Goal: Transaction & Acquisition: Purchase product/service

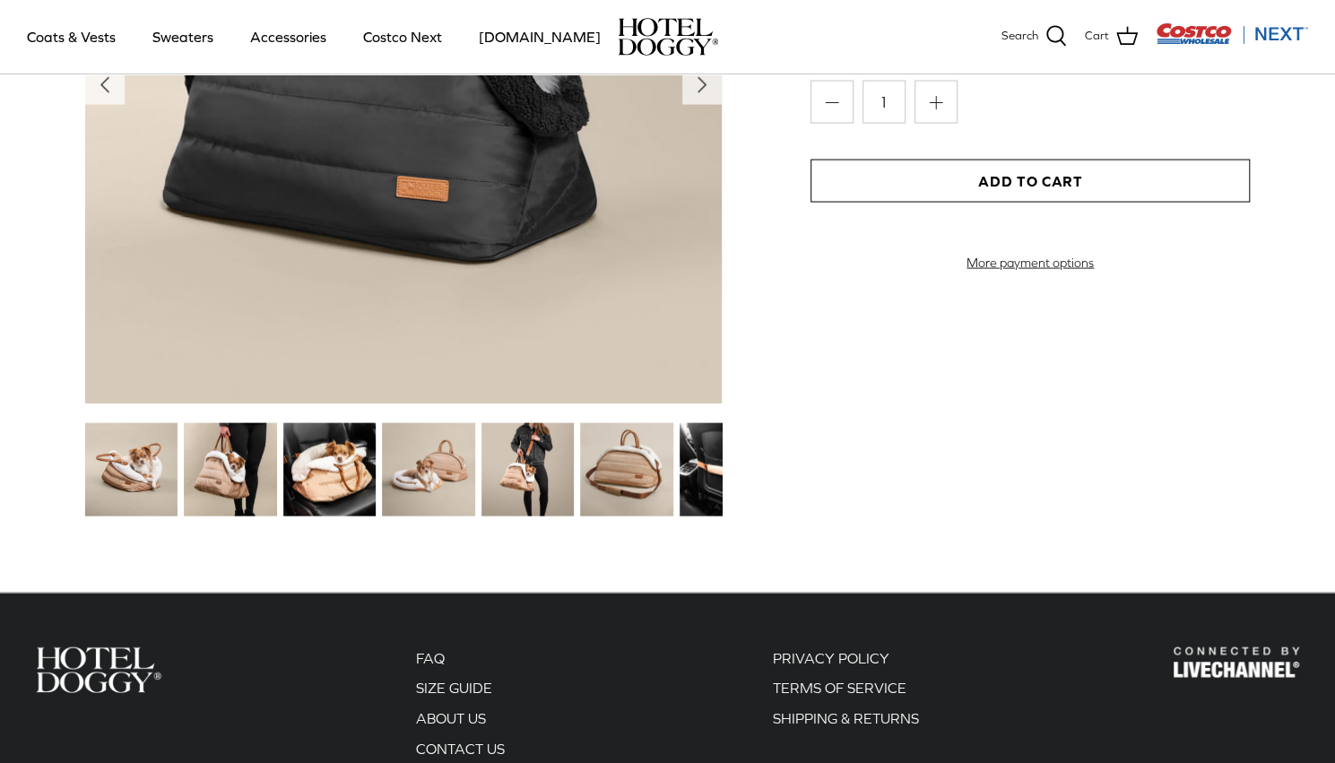
scroll to position [2242, 0]
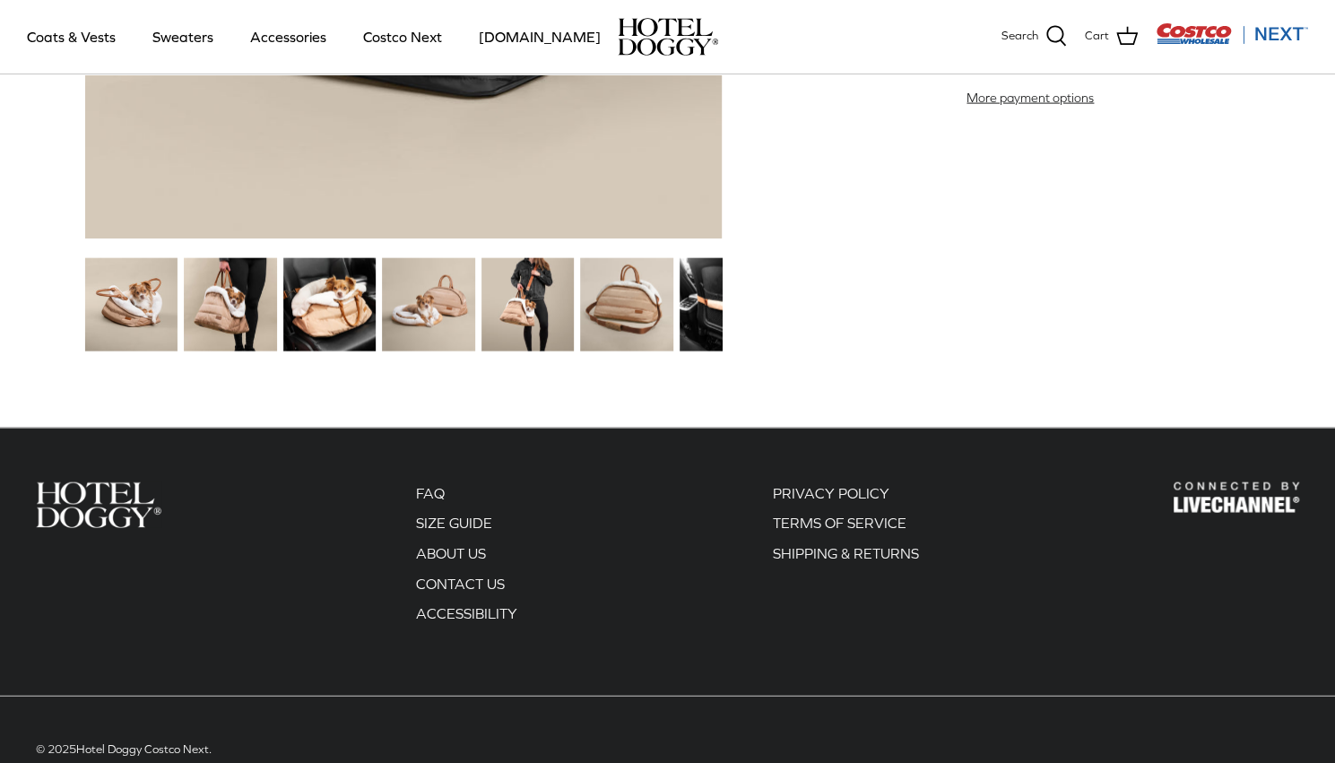
click at [683, 302] on img at bounding box center [726, 304] width 92 height 92
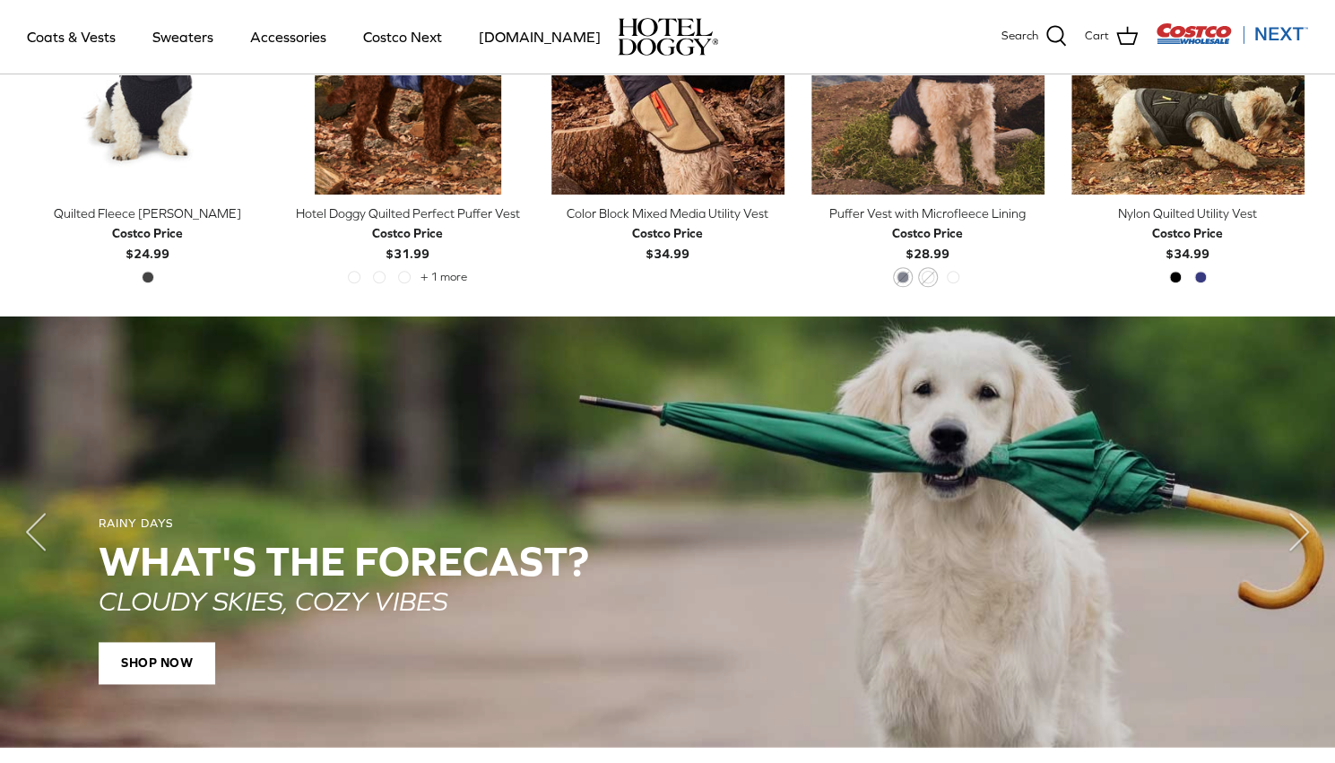
scroll to position [577, 0]
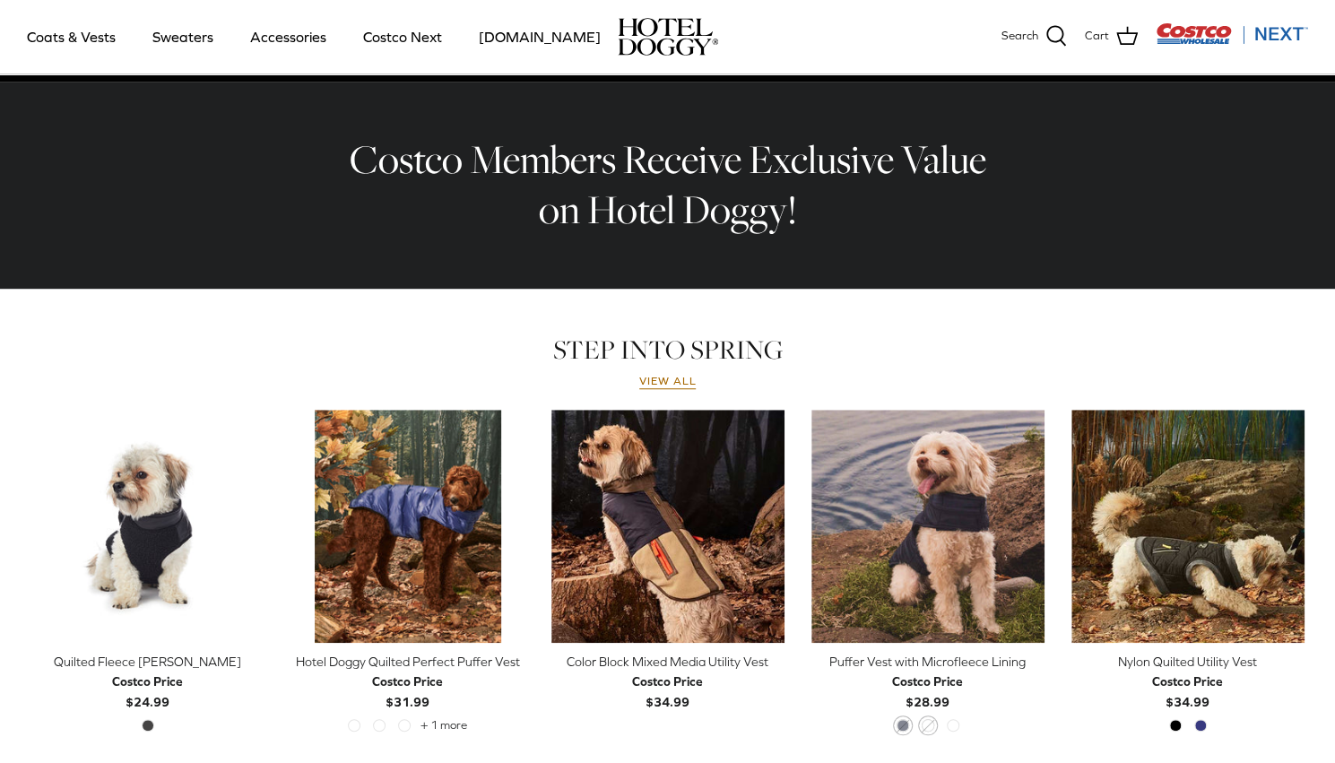
click at [665, 370] on div "View all" at bounding box center [668, 380] width 1274 height 23
click at [665, 383] on link "View all" at bounding box center [667, 382] width 57 height 14
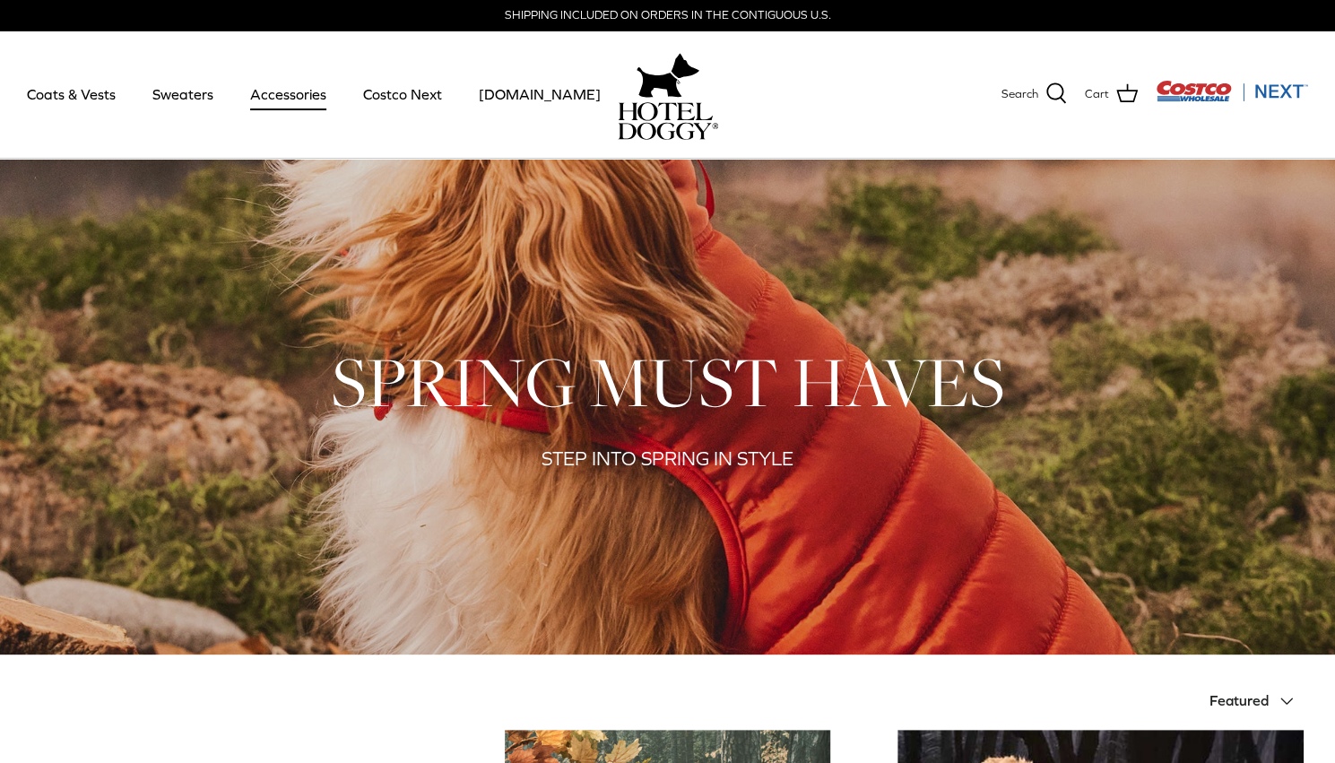
click at [301, 91] on link "Accessories" at bounding box center [288, 94] width 109 height 61
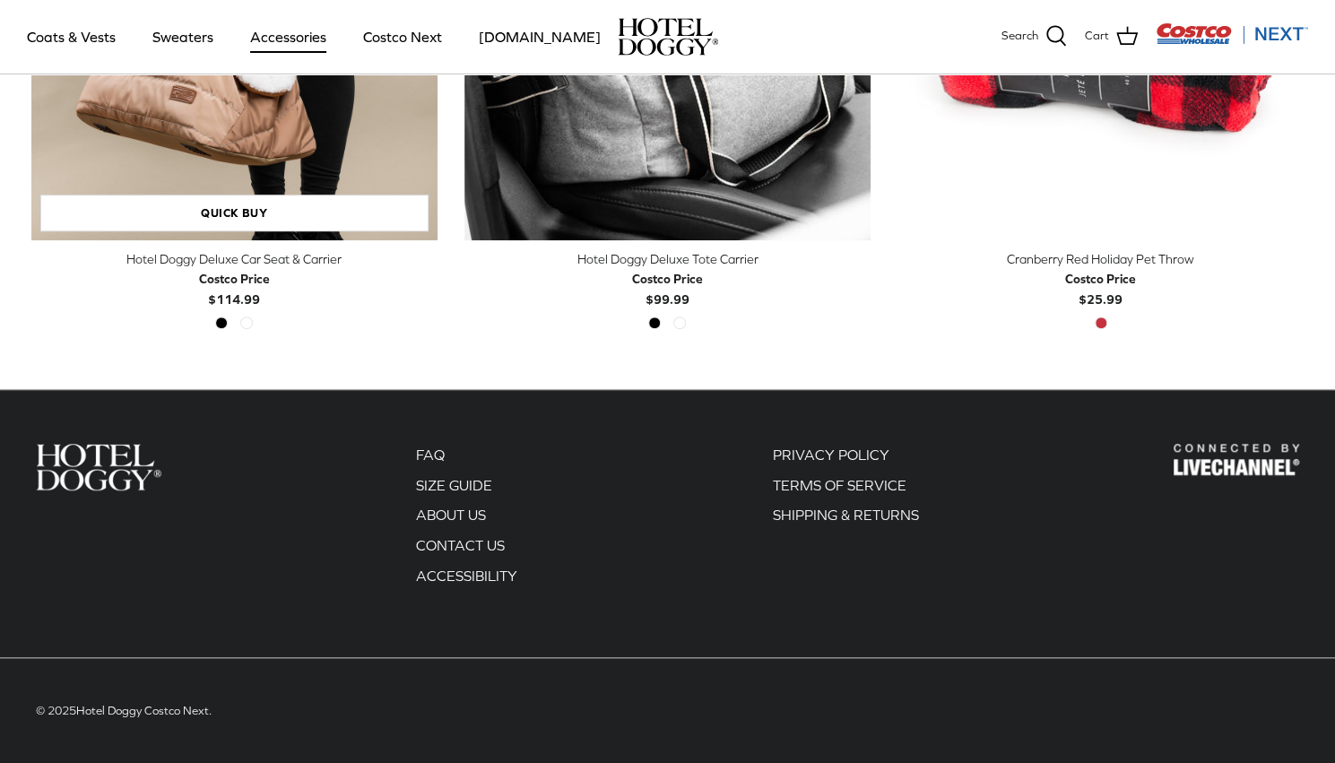
scroll to position [271, 0]
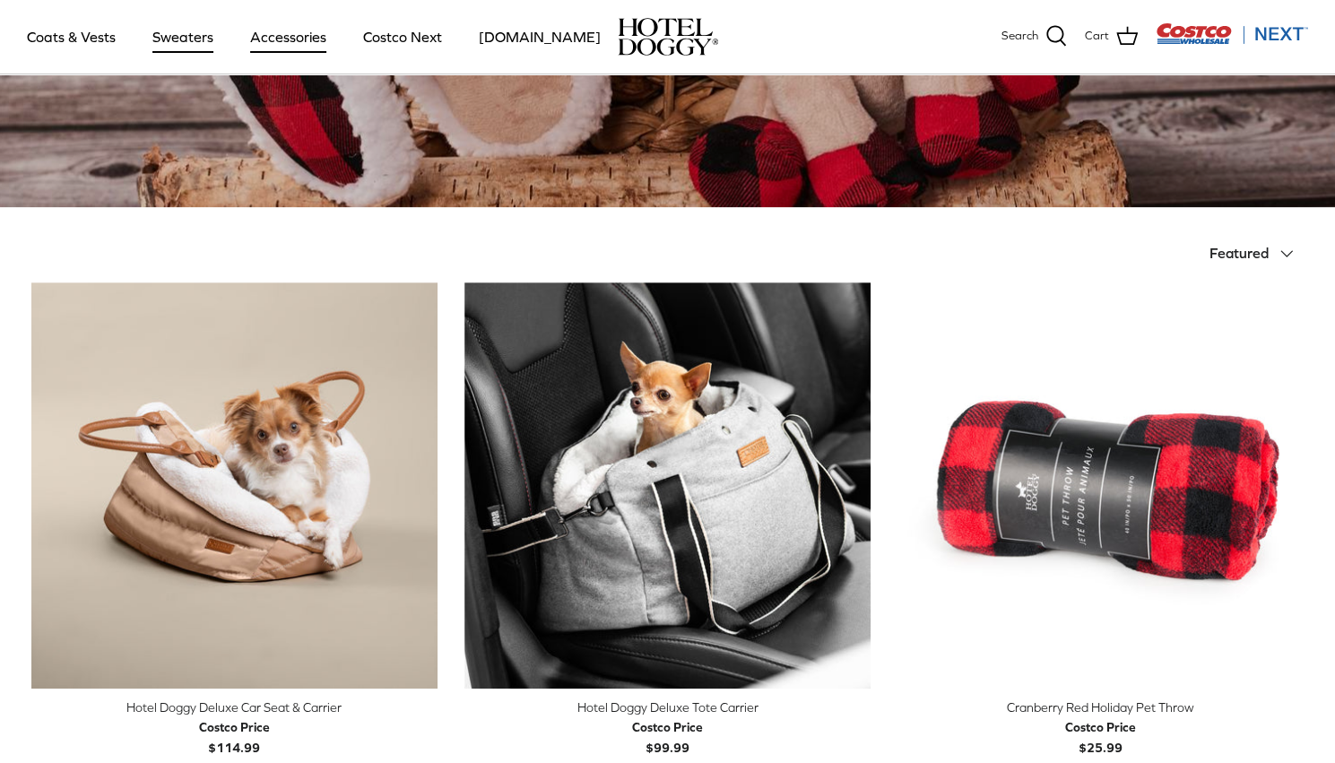
click at [204, 39] on link "Sweaters" at bounding box center [182, 36] width 93 height 61
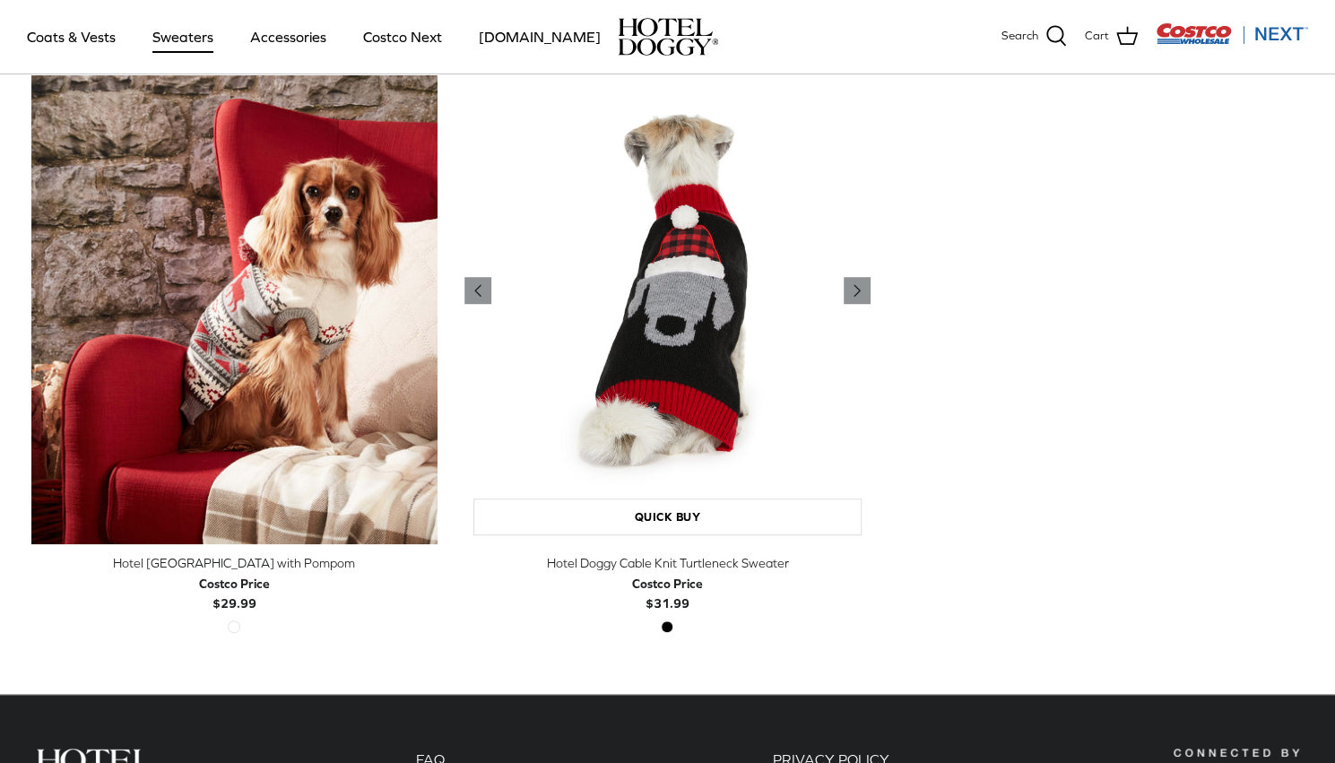
scroll to position [628, 0]
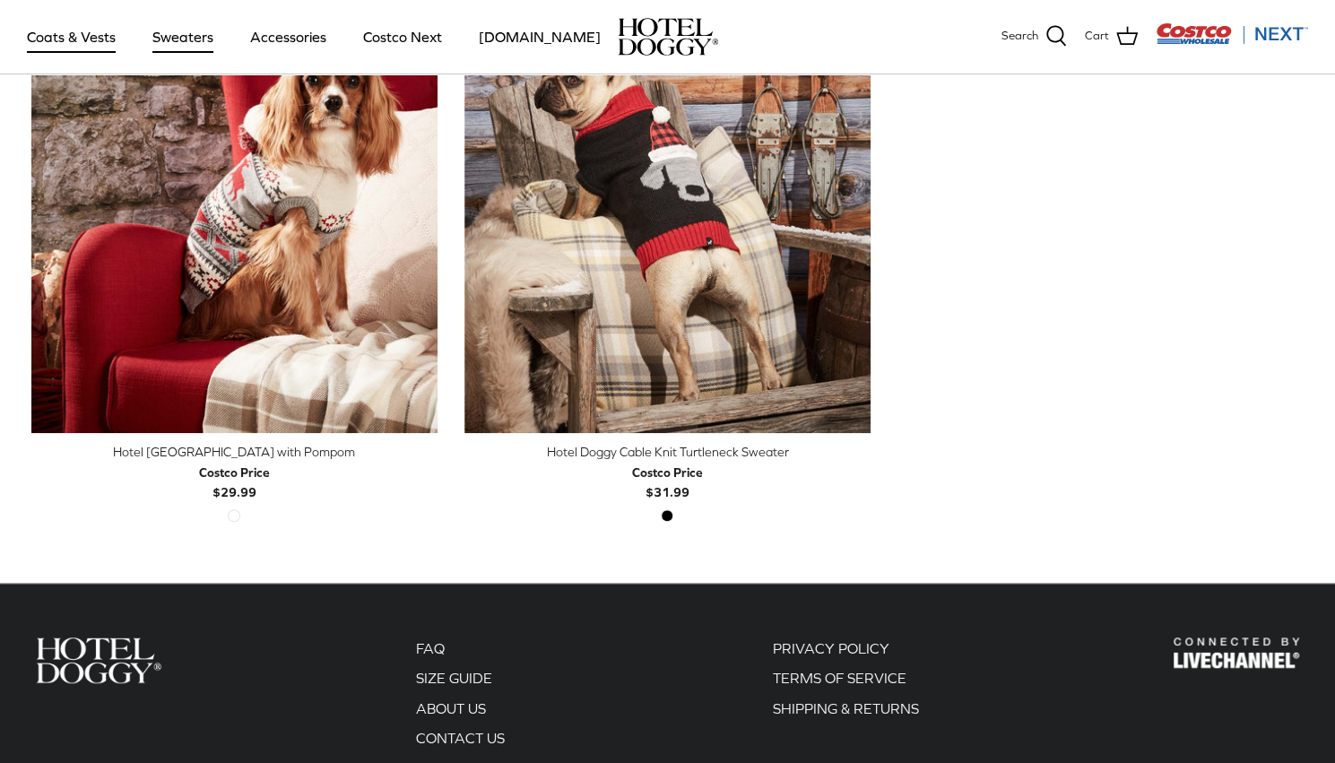
click at [82, 38] on link "Coats & Vests" at bounding box center [71, 36] width 121 height 61
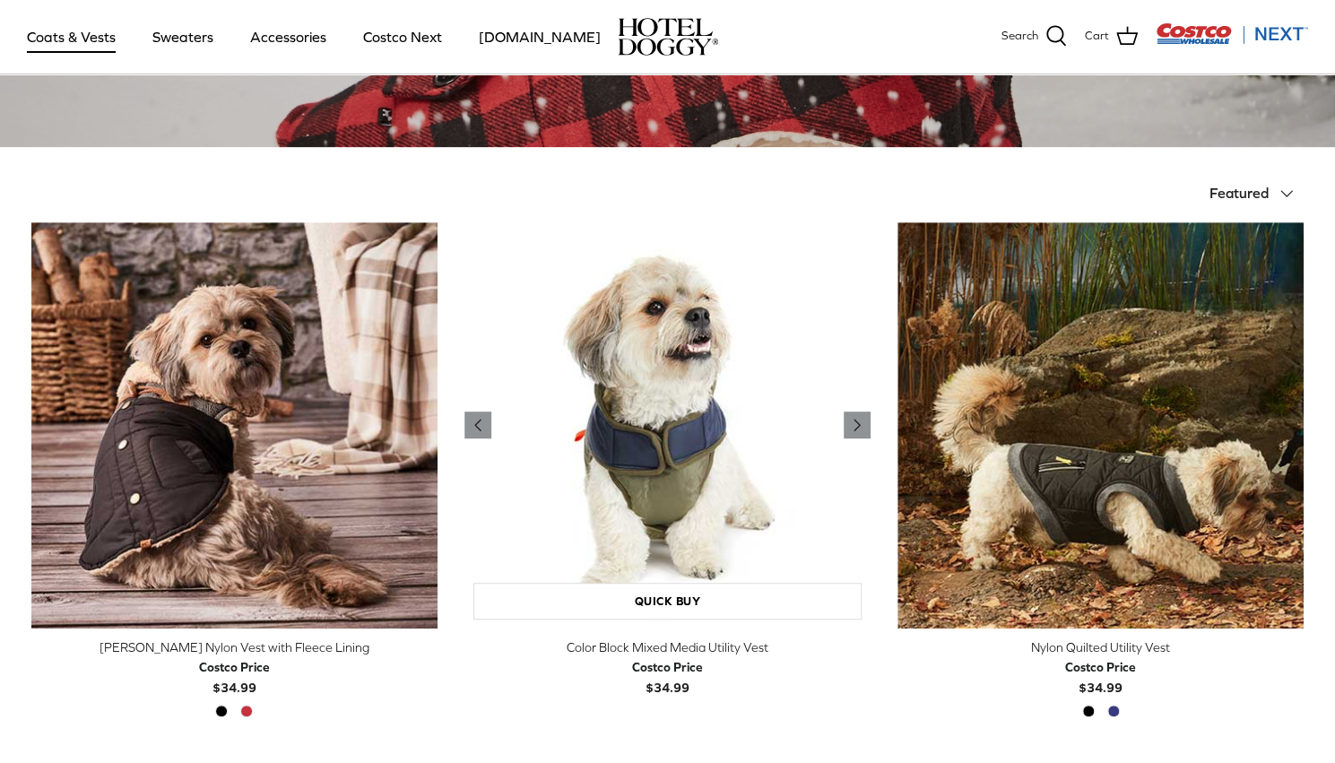
scroll to position [628, 0]
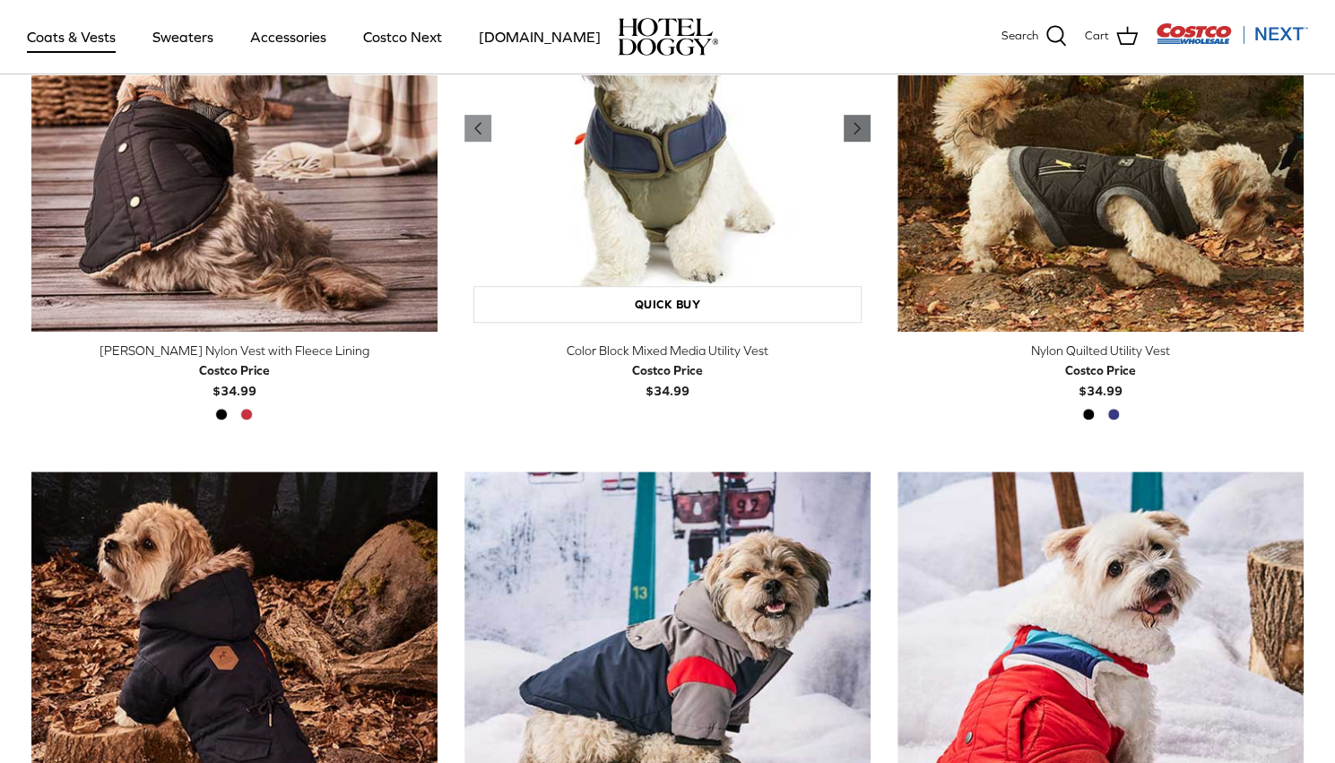
click at [857, 126] on polyline "Previous" at bounding box center [857, 128] width 5 height 11
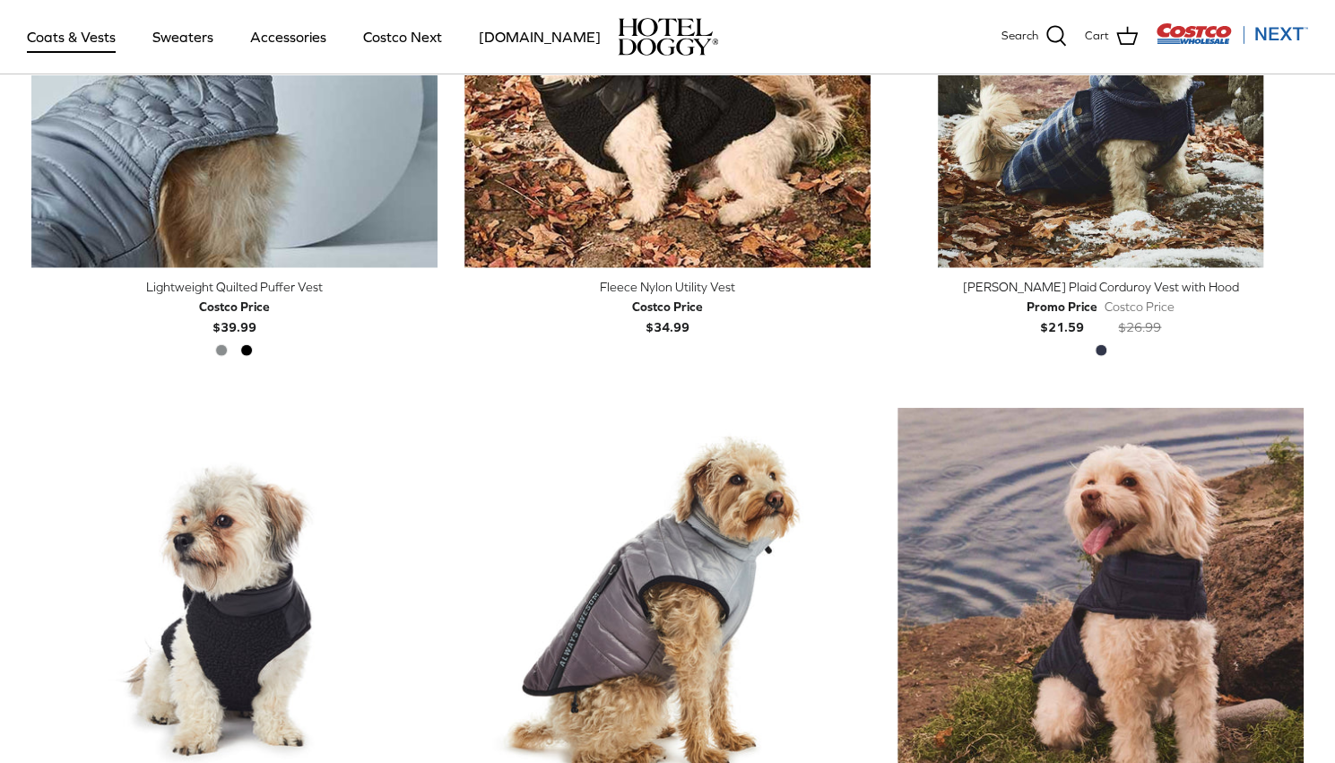
scroll to position [2063, 0]
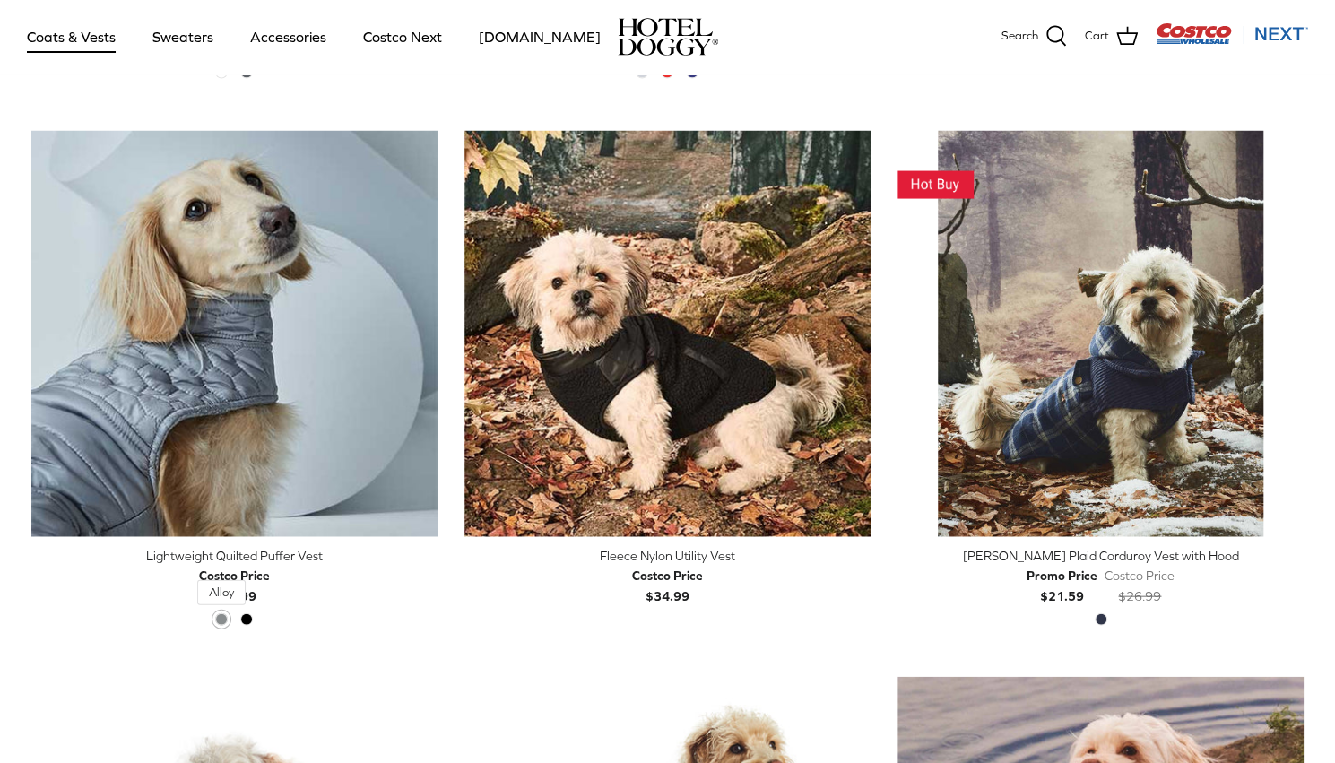
click at [222, 616] on span "Alloy" at bounding box center [221, 619] width 13 height 13
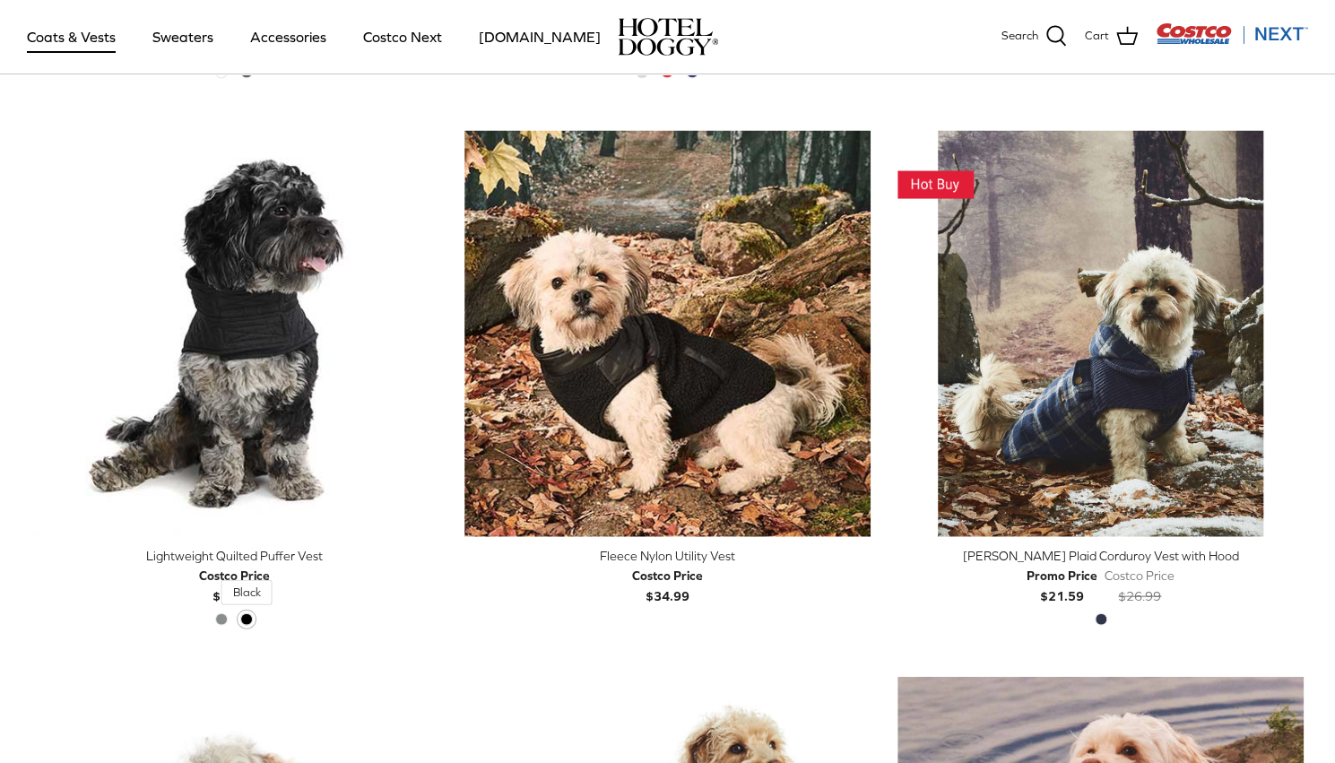
click at [249, 622] on span "Black" at bounding box center [246, 619] width 13 height 13
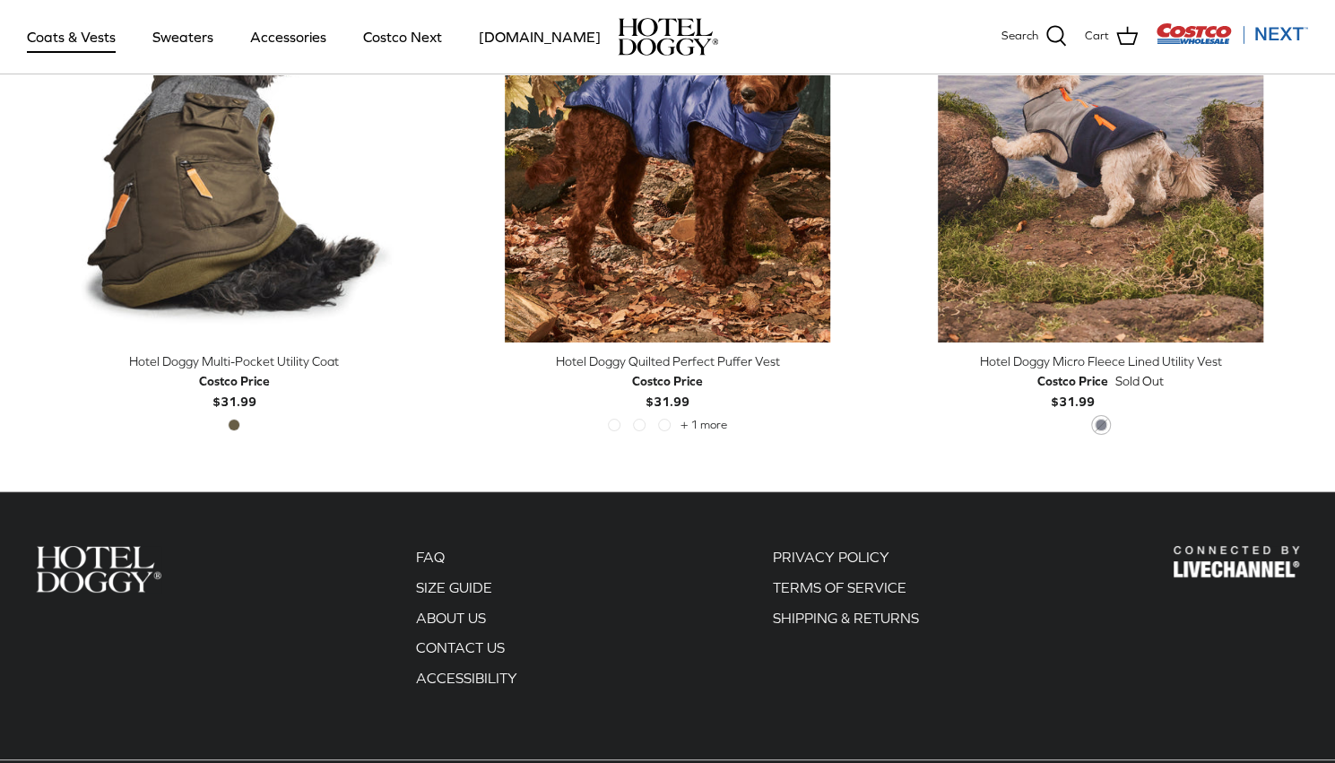
scroll to position [3998, 0]
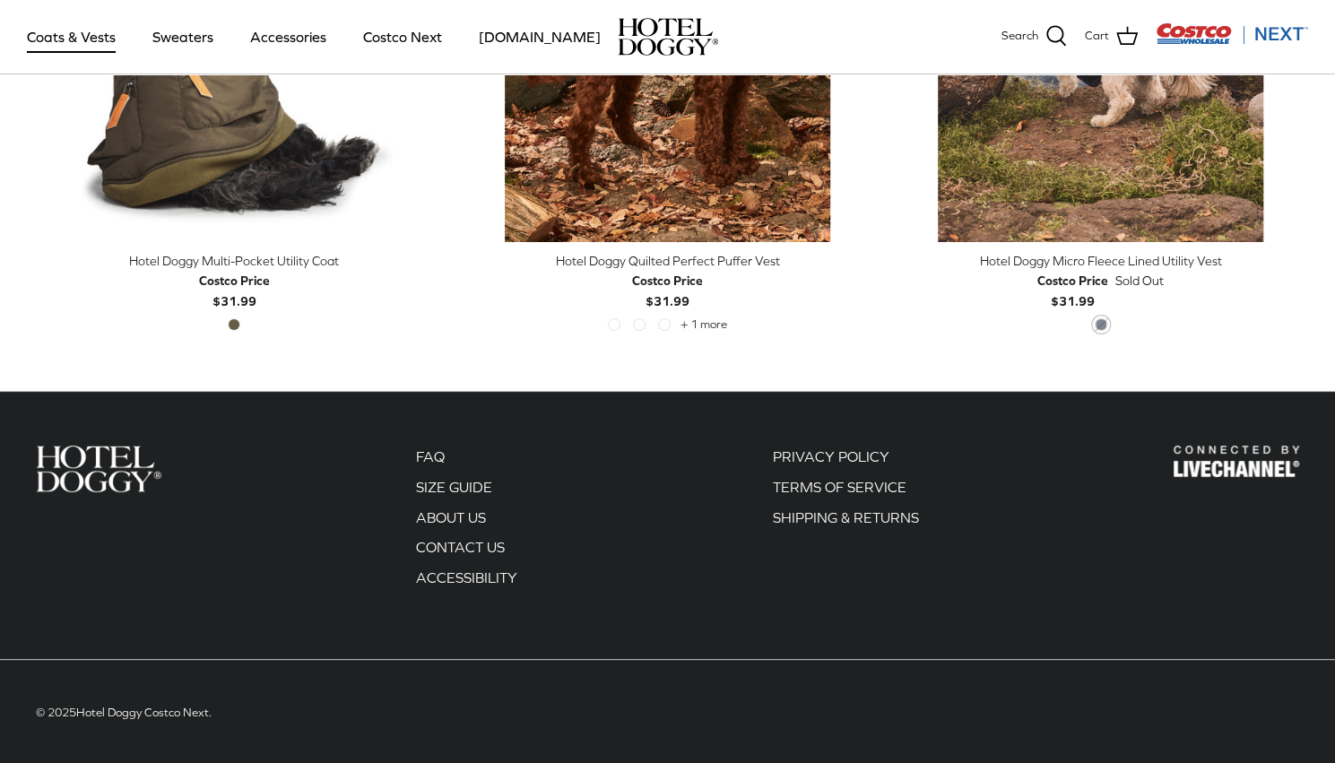
click at [1270, 39] on img "Costco Next" at bounding box center [1232, 33] width 152 height 22
